Goal: Task Accomplishment & Management: Manage account settings

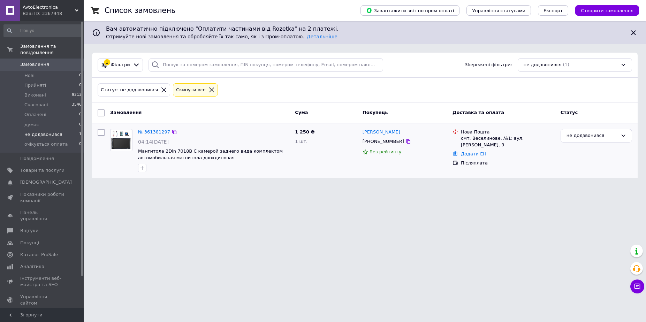
click at [161, 132] on link "№ 361381297" at bounding box center [154, 131] width 32 height 5
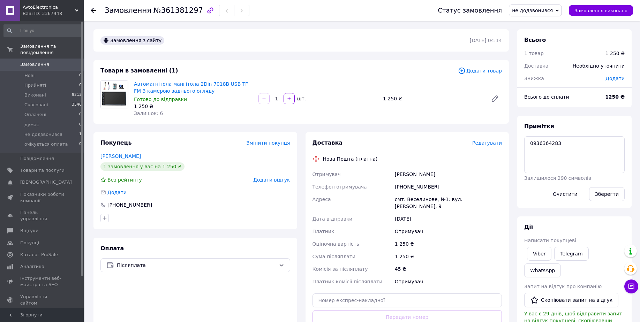
click at [493, 142] on span "Редагувати" at bounding box center [487, 143] width 30 height 6
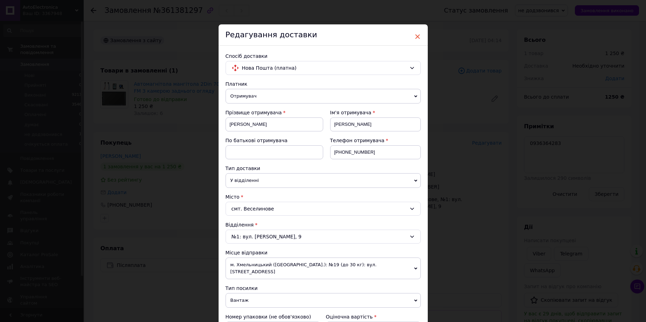
click at [418, 38] on span "×" at bounding box center [418, 37] width 6 height 12
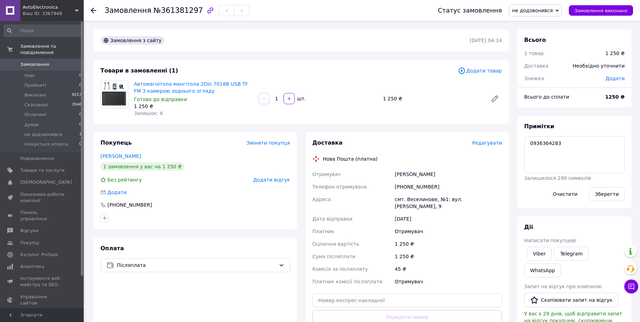
click at [535, 14] on span "не додзвонився" at bounding box center [535, 11] width 53 height 12
click at [533, 76] on li "очікується оплата" at bounding box center [535, 77] width 52 height 10
click at [76, 71] on li "Нові 0" at bounding box center [43, 76] width 86 height 10
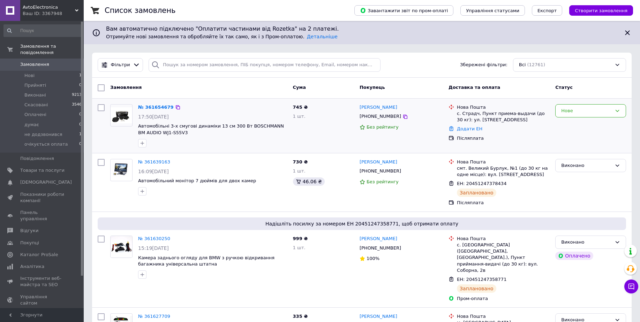
click at [143, 104] on div "№ 361654679" at bounding box center [155, 108] width 37 height 8
click at [146, 107] on link "№ 361654679" at bounding box center [156, 107] width 36 height 5
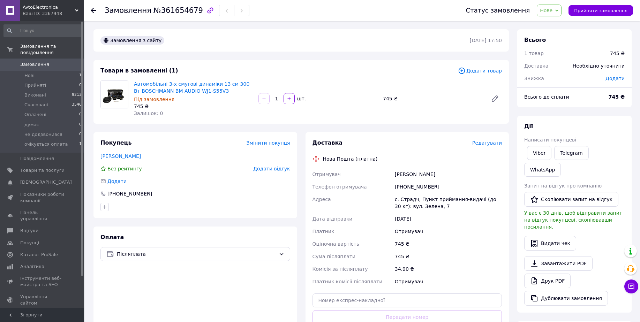
click at [485, 145] on span "Редагувати" at bounding box center [487, 143] width 30 height 6
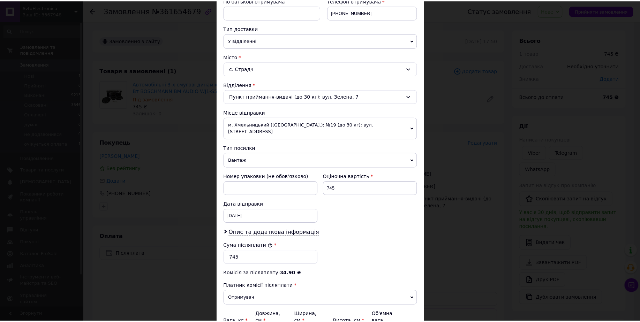
scroll to position [210, 0]
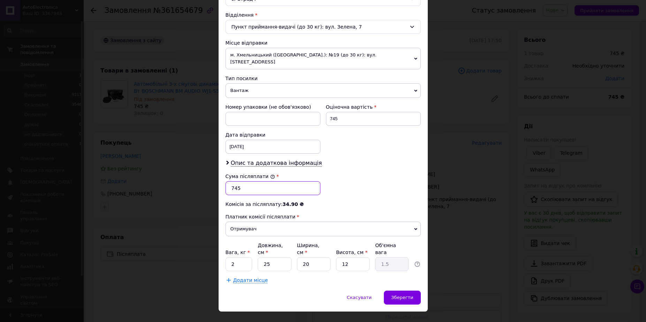
drag, startPoint x: 243, startPoint y: 182, endPoint x: 231, endPoint y: 180, distance: 12.3
click at [231, 181] on input "745" at bounding box center [273, 188] width 95 height 14
type input "835"
drag, startPoint x: 341, startPoint y: 110, endPoint x: 327, endPoint y: 109, distance: 13.6
click at [327, 112] on input "745" at bounding box center [373, 119] width 95 height 14
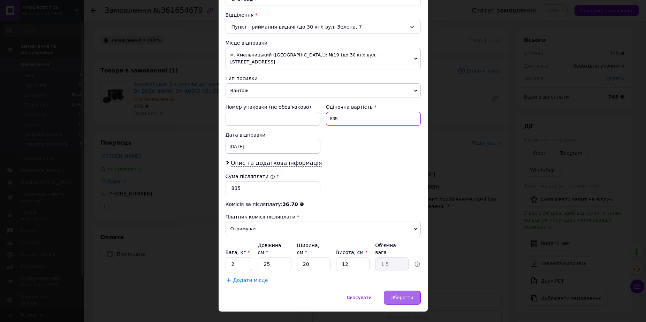
type input "835"
click at [411, 295] on span "Зберегти" at bounding box center [402, 297] width 22 height 5
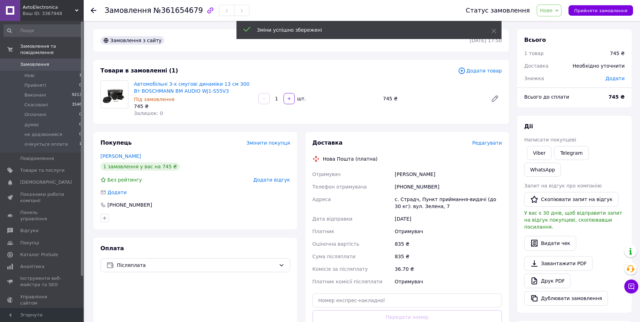
scroll to position [87, 0]
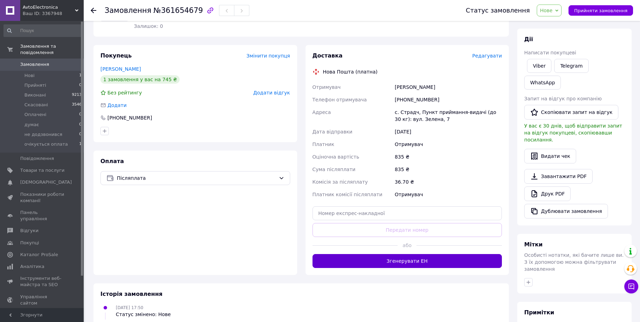
click at [406, 263] on button "Згенерувати ЕН" at bounding box center [408, 261] width 190 height 14
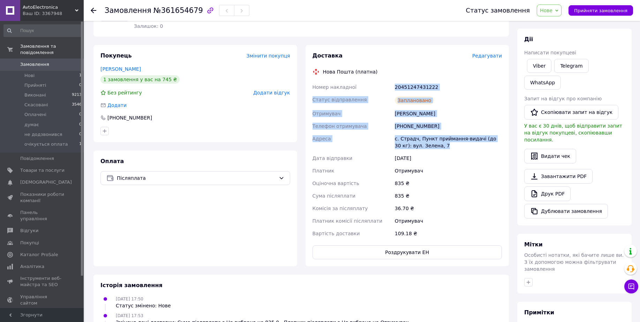
drag, startPoint x: 396, startPoint y: 86, endPoint x: 449, endPoint y: 151, distance: 84.5
click at [449, 151] on div "Номер накладної 20451247431222 Статус відправлення Заплановано Отримувач Федан …" at bounding box center [407, 160] width 193 height 159
copy div "20451247431222 Статус відправлення Заплановано Отримувач Федан Роман Телефон от…"
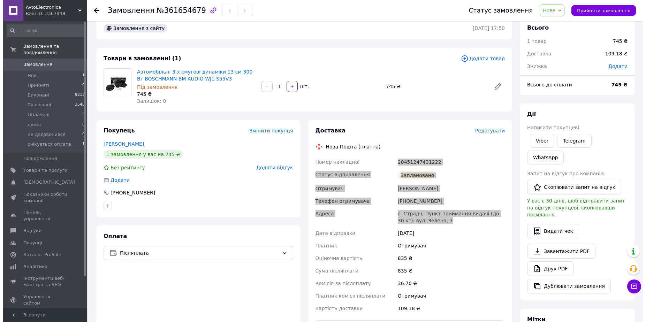
scroll to position [0, 0]
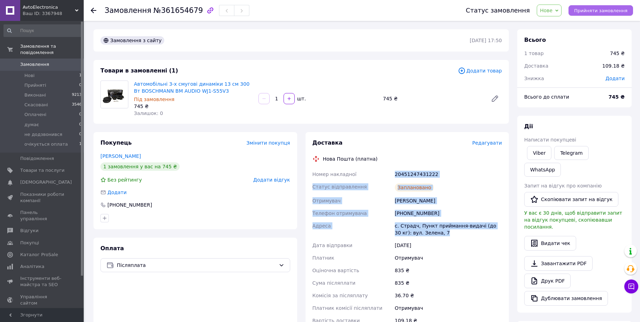
click at [611, 10] on span "Прийняти замовлення" at bounding box center [600, 10] width 53 height 5
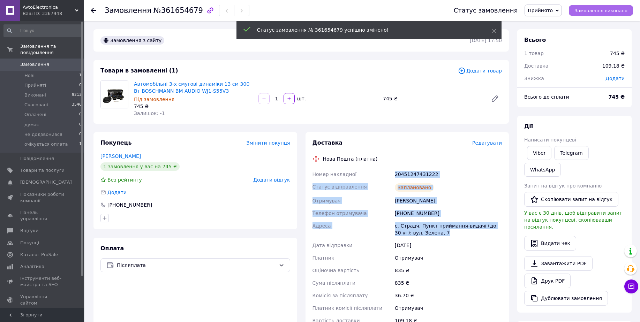
click at [611, 10] on span "Замовлення виконано" at bounding box center [601, 10] width 53 height 5
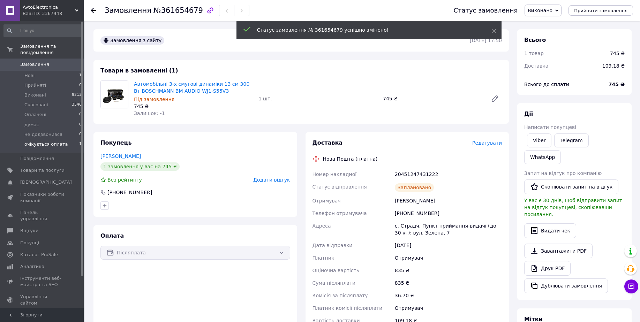
click at [73, 140] on li "очікується оплата 1" at bounding box center [43, 146] width 86 height 13
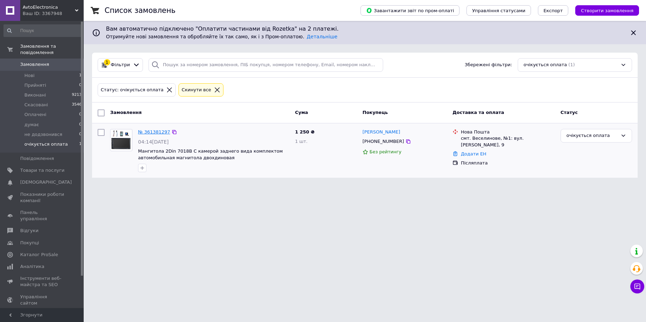
click at [152, 129] on link "№ 361381297" at bounding box center [154, 131] width 32 height 5
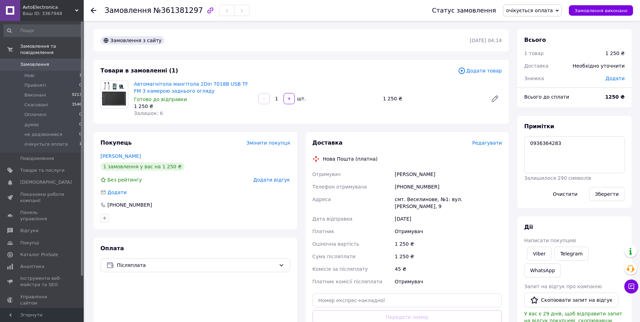
click at [485, 143] on span "Редагувати" at bounding box center [487, 143] width 30 height 6
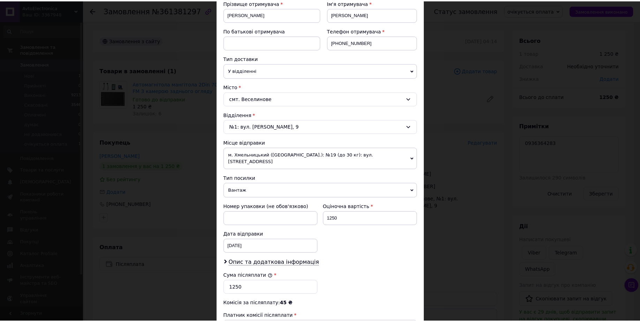
scroll to position [210, 0]
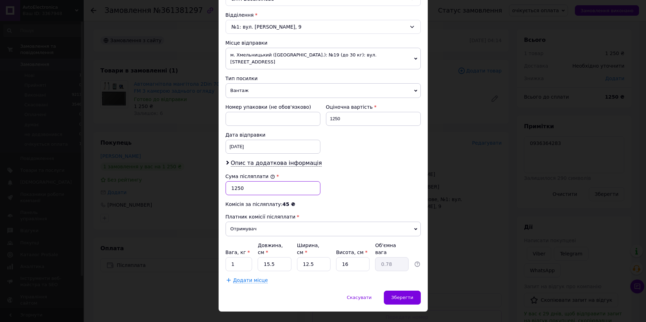
click at [235, 181] on input "1250" at bounding box center [273, 188] width 95 height 14
type input "1180"
click at [337, 112] on input "1250" at bounding box center [373, 119] width 95 height 14
type input "1180"
click at [235, 257] on input "1" at bounding box center [239, 264] width 27 height 14
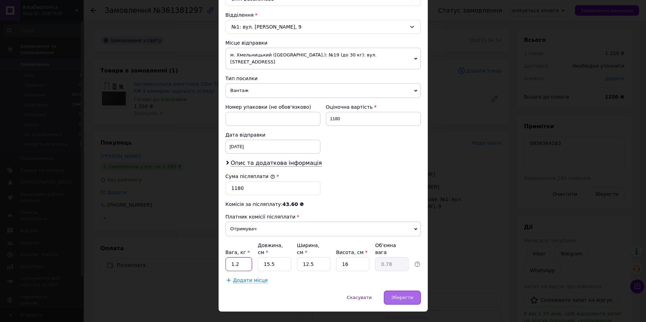
type input "1.2"
click at [398, 295] on span "Зберегти" at bounding box center [402, 297] width 22 height 5
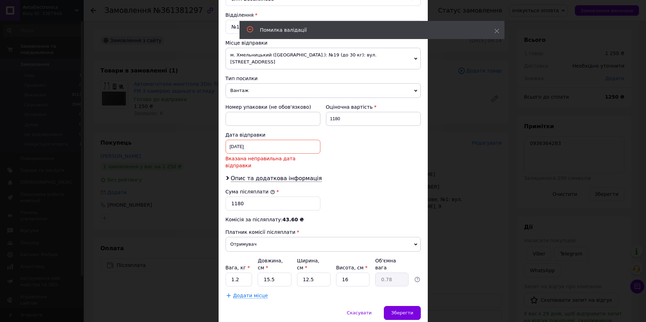
click at [263, 140] on div "11.09.2025 < 2025 > < Сентябрь > Пн Вт Ср Чт Пт Сб Вс 1 2 3 4 5 6 7 8 9 10 11 1…" at bounding box center [273, 147] width 95 height 14
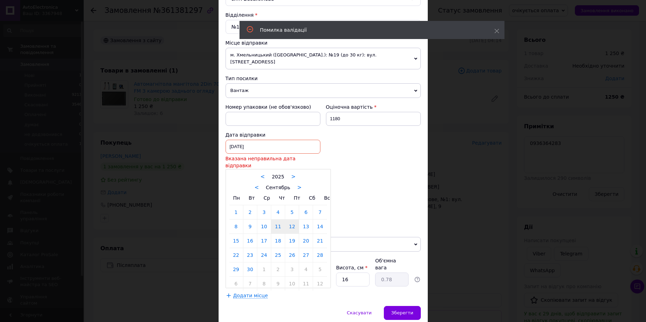
click at [293, 220] on link "12" at bounding box center [292, 227] width 14 height 14
type input "12.09.2025"
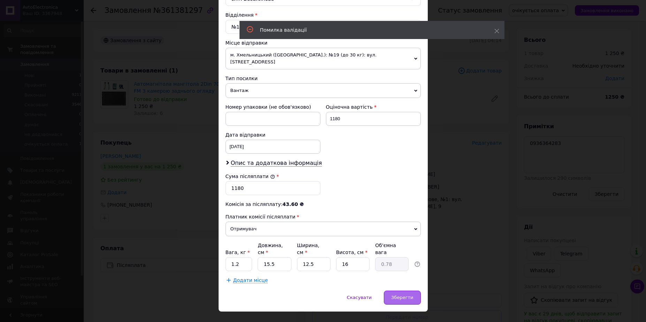
click at [405, 295] on span "Зберегти" at bounding box center [402, 297] width 22 height 5
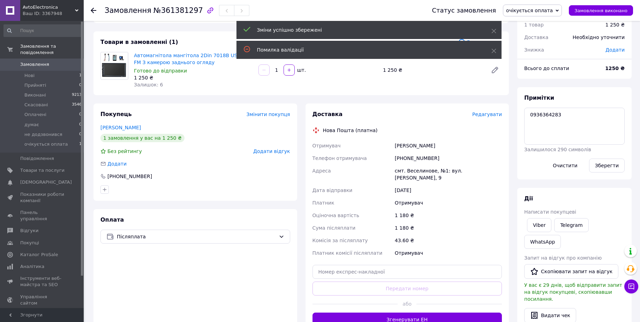
scroll to position [44, 0]
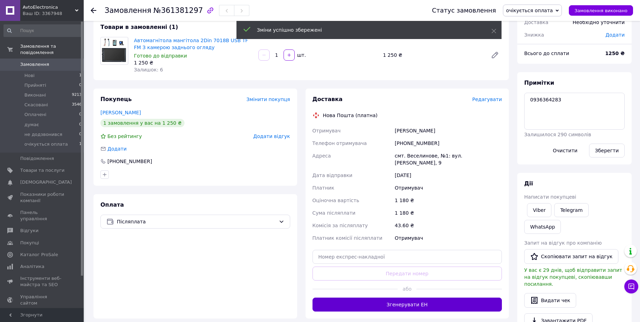
click at [408, 298] on button "Згенерувати ЕН" at bounding box center [408, 305] width 190 height 14
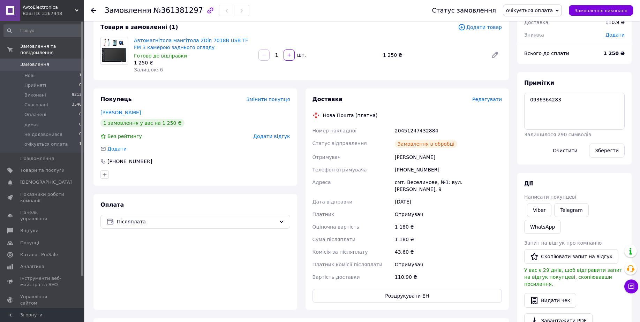
scroll to position [43, 0]
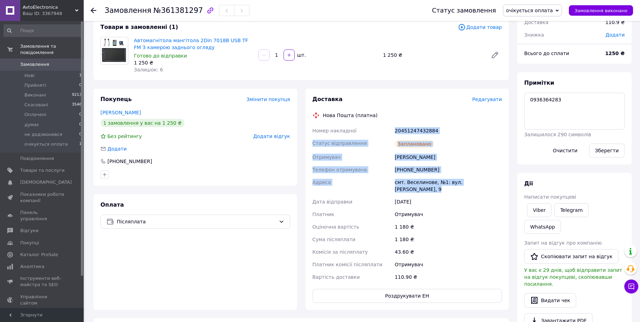
drag, startPoint x: 395, startPoint y: 130, endPoint x: 499, endPoint y: 184, distance: 117.6
click at [502, 185] on div "Номер накладної 20451247432884 Статус відправлення Заплановано Отримувач Корнев…" at bounding box center [407, 204] width 193 height 159
copy div "20451247432884 Статус відправлення Заплановано Отримувач Корнев Николай Телефон…"
click at [570, 110] on textarea "0936364283" at bounding box center [574, 111] width 100 height 37
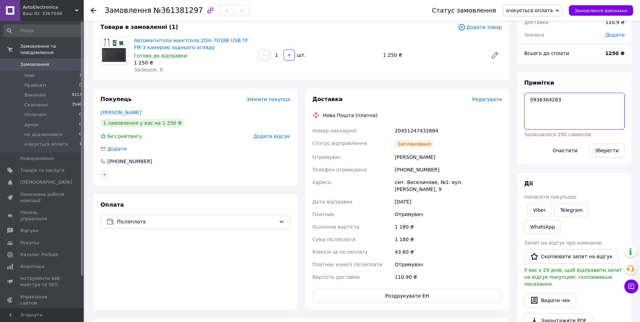
click at [544, 98] on textarea "0936364283" at bounding box center [574, 111] width 100 height 37
click at [595, 13] on span "Замовлення виконано" at bounding box center [601, 10] width 53 height 5
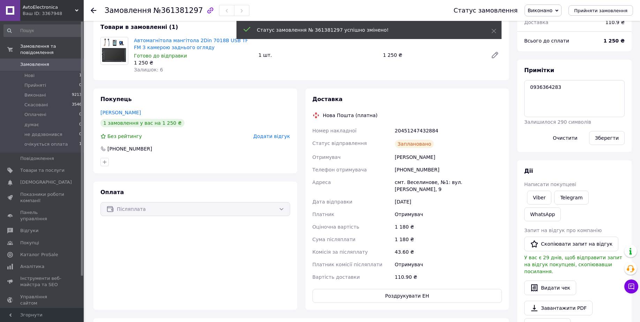
scroll to position [60, 0]
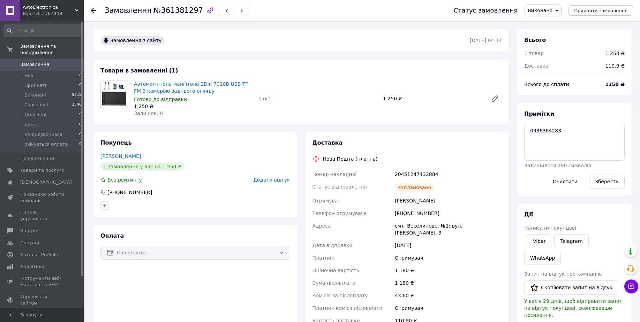
scroll to position [60, 0]
